Goal: Navigation & Orientation: Find specific page/section

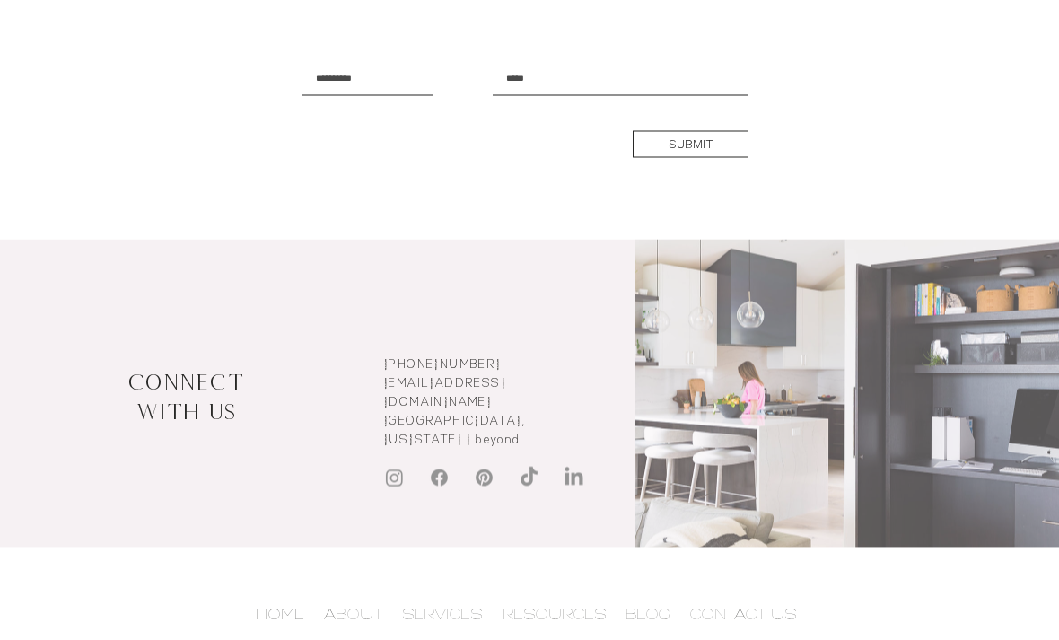
scroll to position [3840, 0]
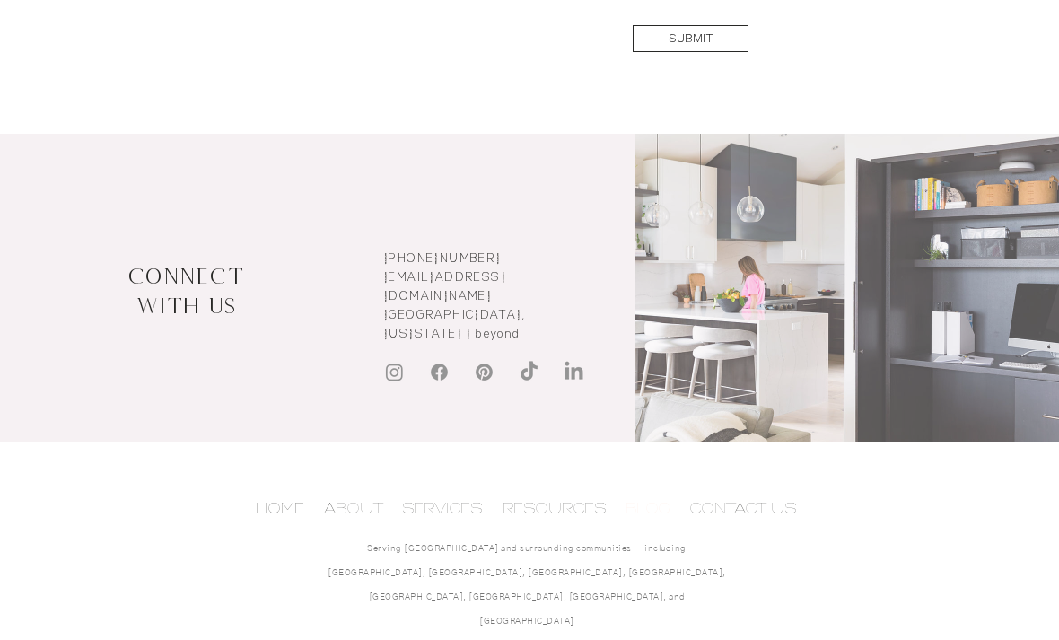
click at [661, 512] on p "BLOG" at bounding box center [648, 508] width 63 height 27
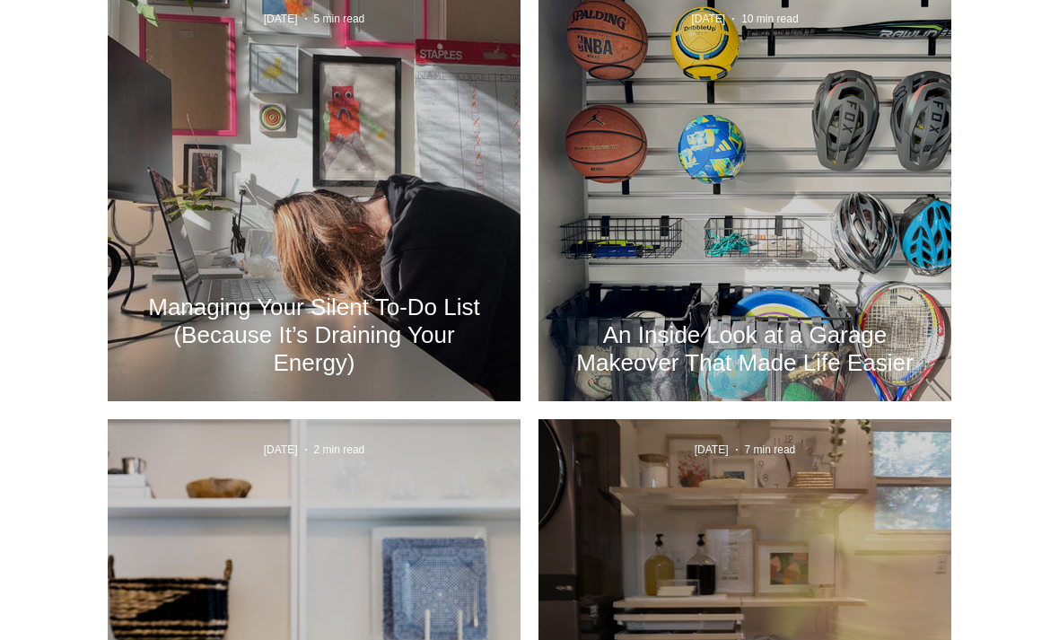
scroll to position [760, 0]
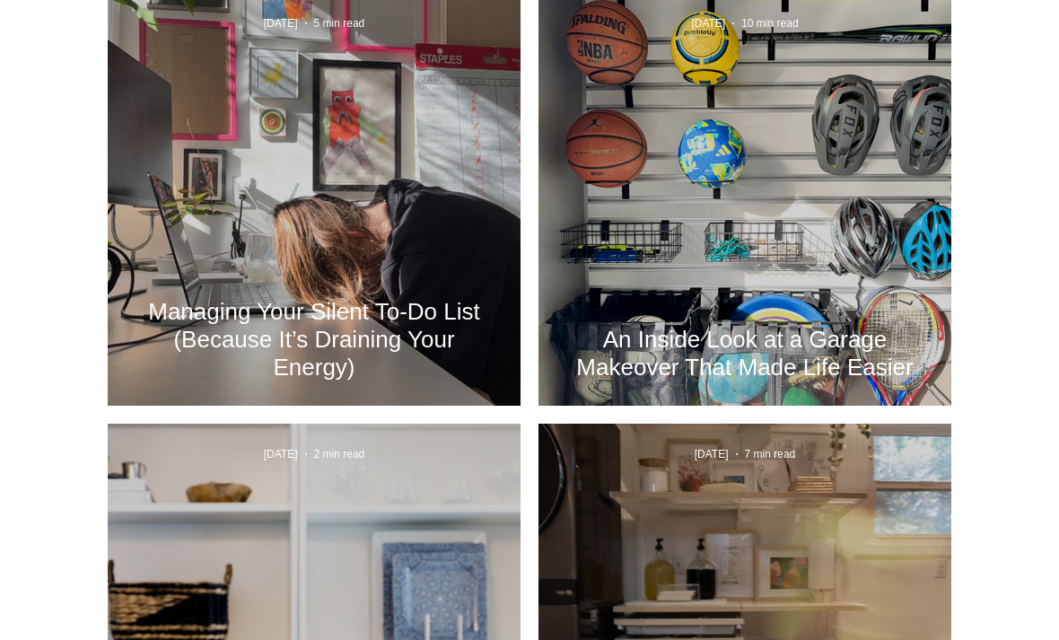
click at [384, 214] on div "Managing Your Silent To-Do List (Because It’s Draining Your Energy)" at bounding box center [314, 220] width 364 height 328
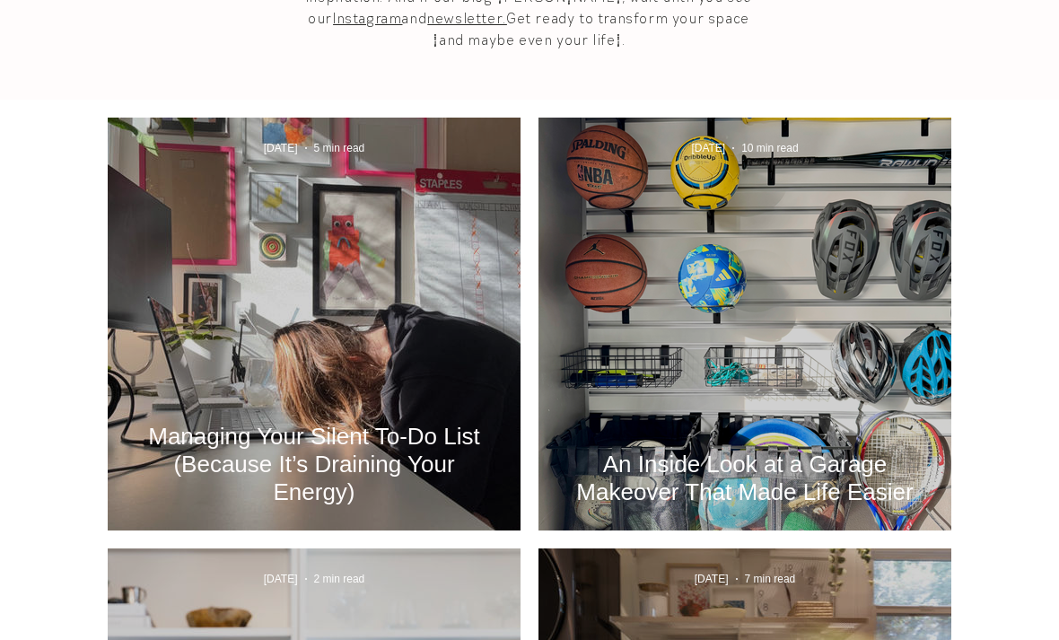
scroll to position [619, 0]
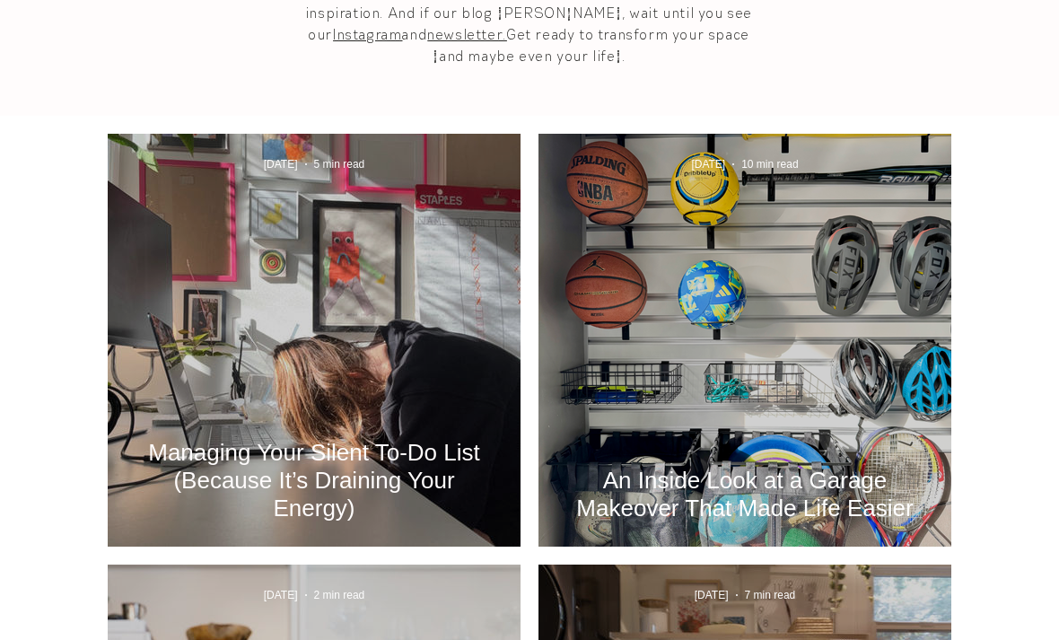
click at [323, 333] on div "Managing Your Silent To-Do List (Because It’s Draining Your Energy)" at bounding box center [314, 361] width 364 height 328
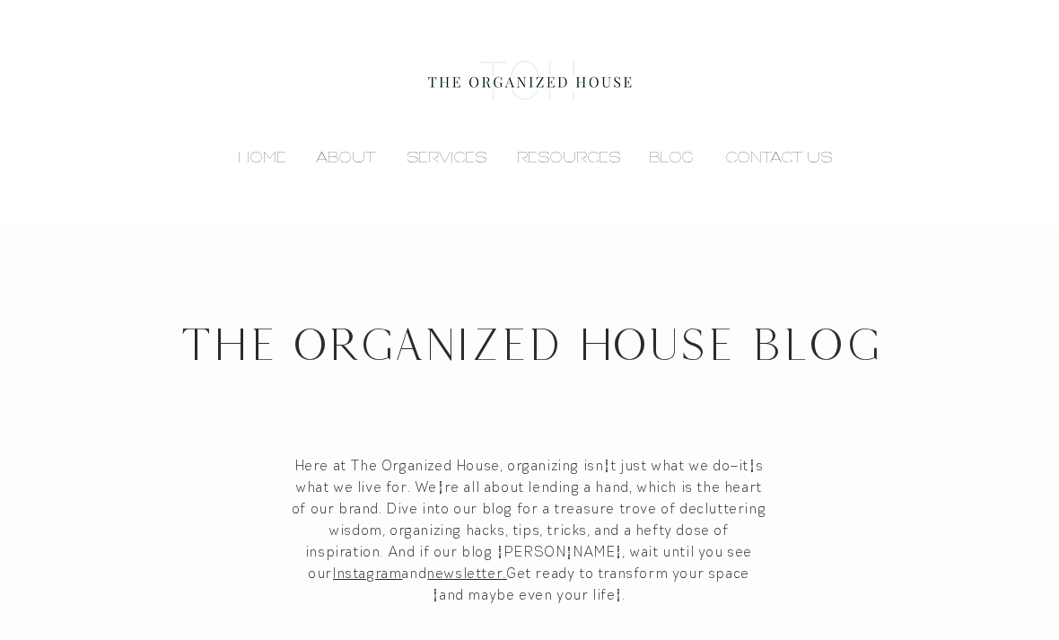
scroll to position [0, 0]
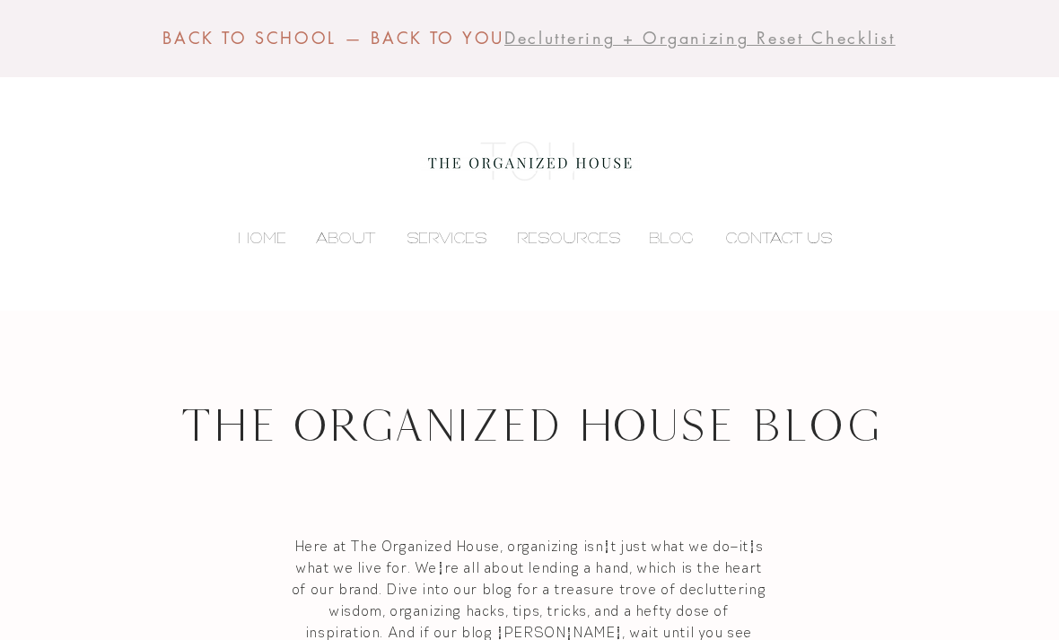
click at [817, 241] on p "CONTACT US" at bounding box center [778, 237] width 125 height 27
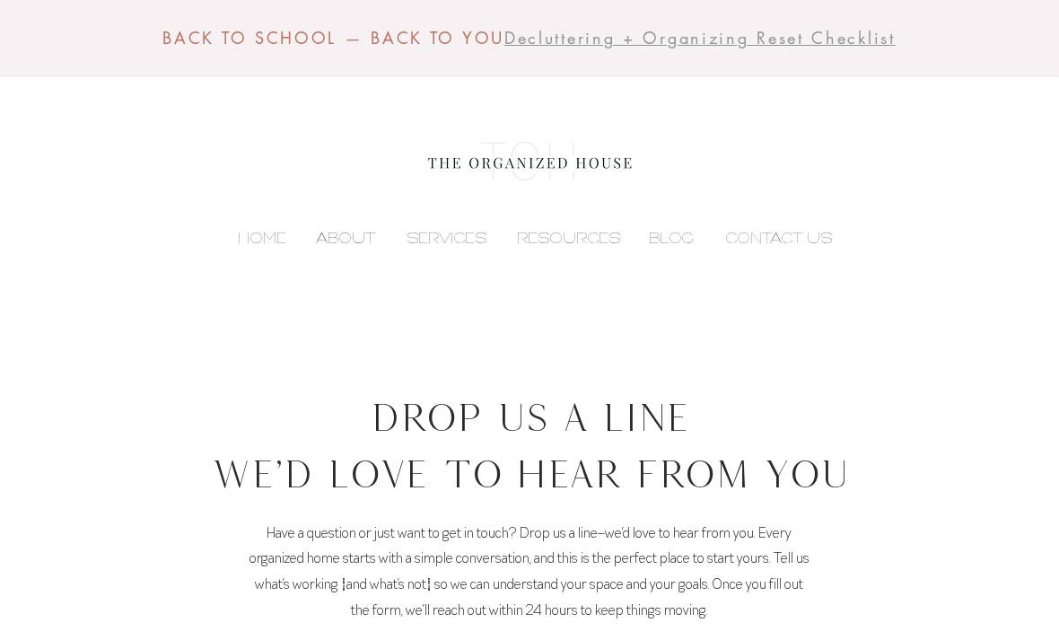
click at [351, 241] on p "ABOUT" at bounding box center [345, 237] width 77 height 27
